Goal: Task Accomplishment & Management: Manage account settings

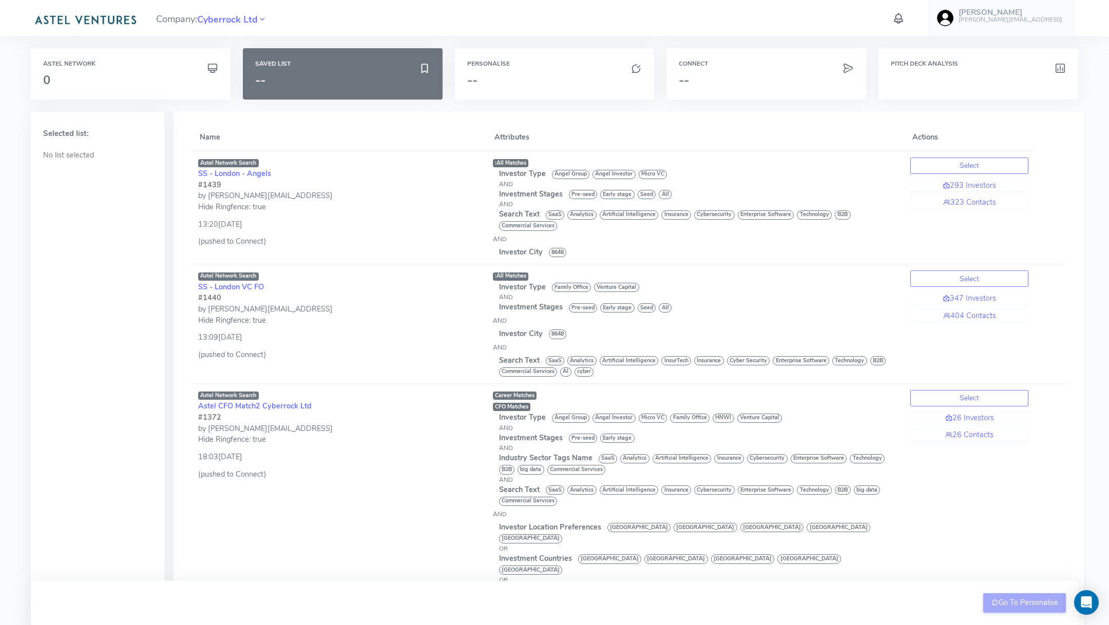
click at [998, 20] on h6 "[PERSON_NAME][EMAIL_ADDRESS]" at bounding box center [1010, 19] width 104 height 7
click at [984, 184] on link "Logout" at bounding box center [1013, 192] width 127 height 18
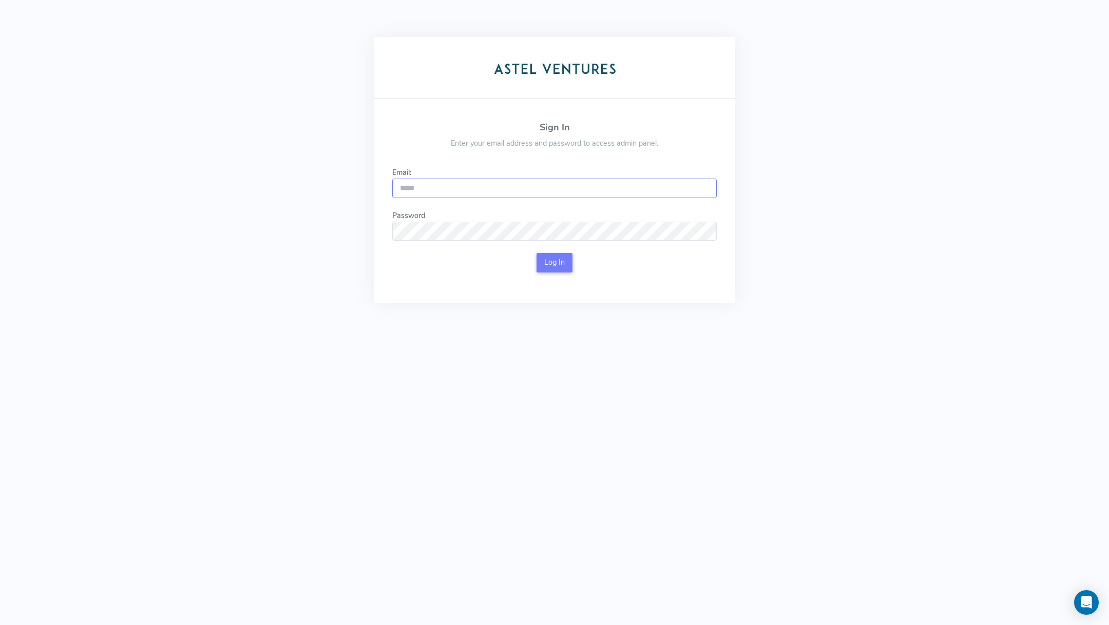
click at [505, 188] on input "Email:" at bounding box center [554, 189] width 324 height 20
type input "**********"
click at [544, 267] on button "Log In" at bounding box center [554, 263] width 36 height 20
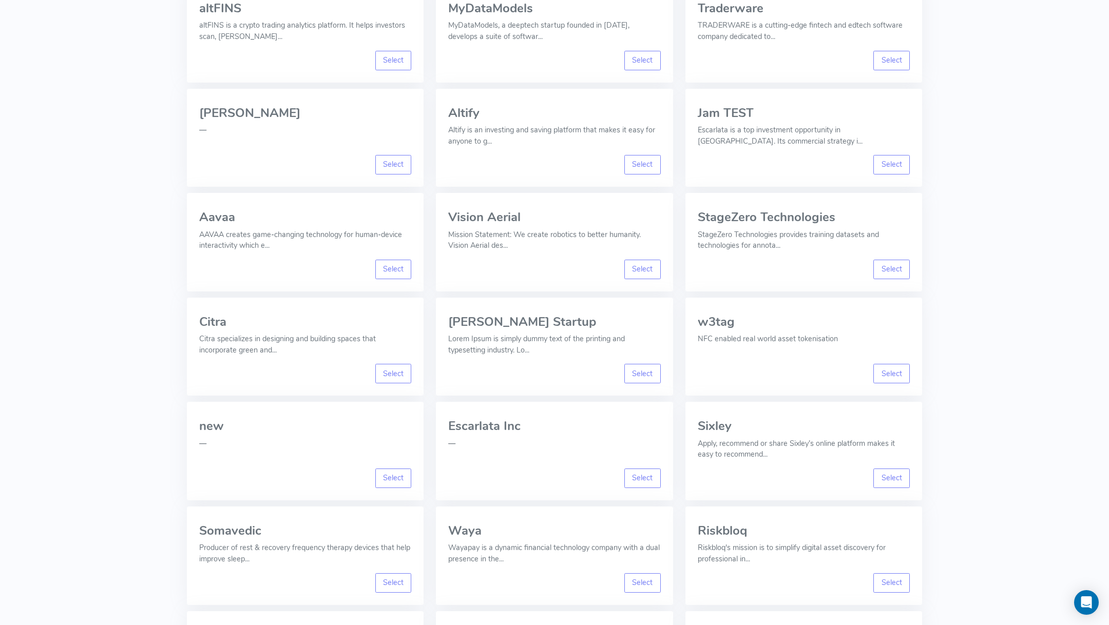
scroll to position [6251, 0]
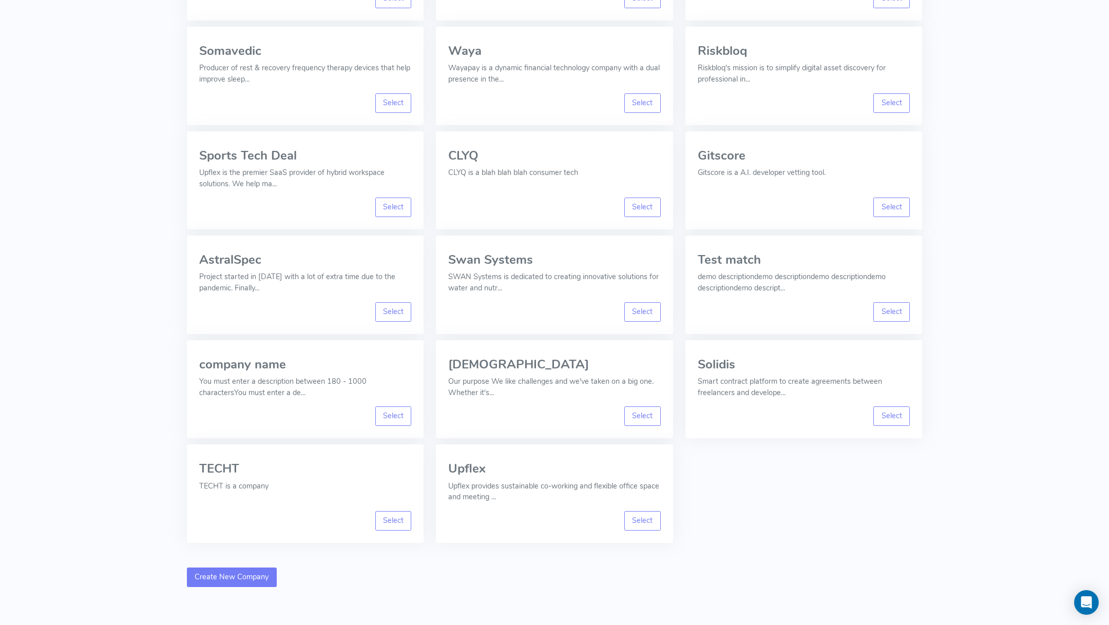
click at [215, 568] on link "Create New Company" at bounding box center [232, 578] width 90 height 20
